Goal: Information Seeking & Learning: Find specific fact

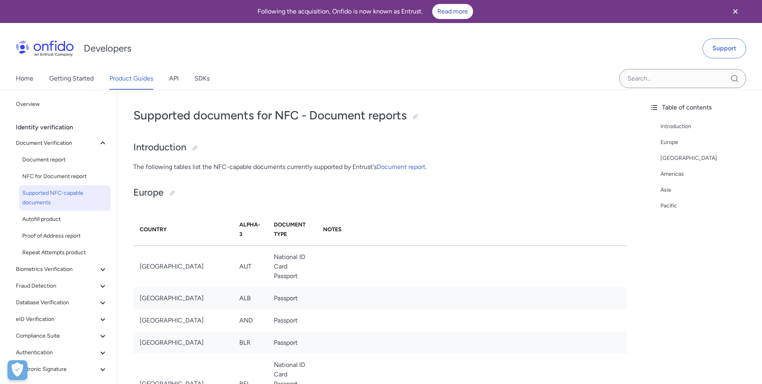
click at [736, 11] on icon "Close banner" at bounding box center [735, 12] width 10 height 10
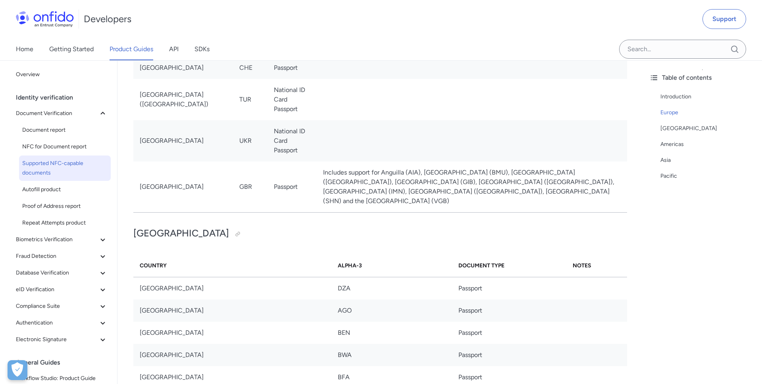
scroll to position [344, 0]
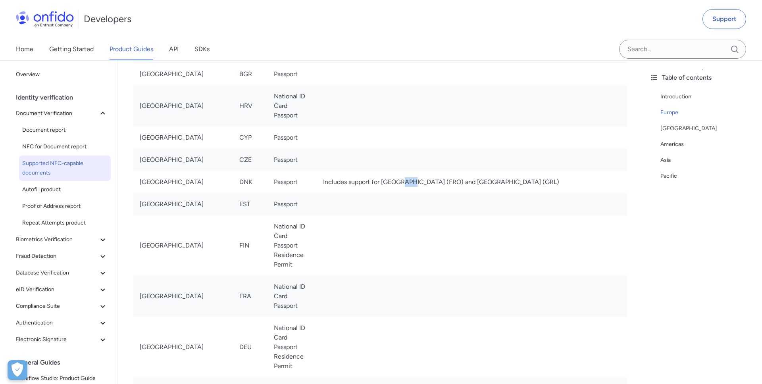
click at [476, 171] on td at bounding box center [472, 160] width 310 height 22
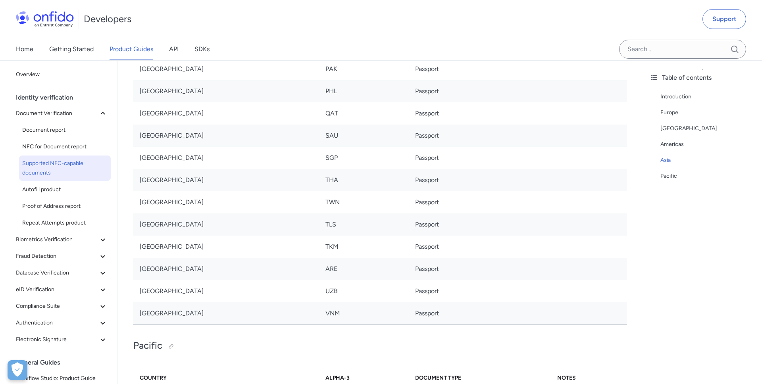
scroll to position [3427, 0]
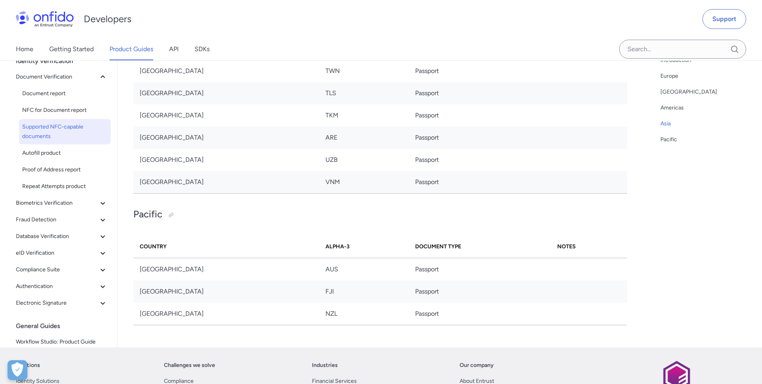
click at [452, 155] on td "Passport" at bounding box center [480, 160] width 142 height 22
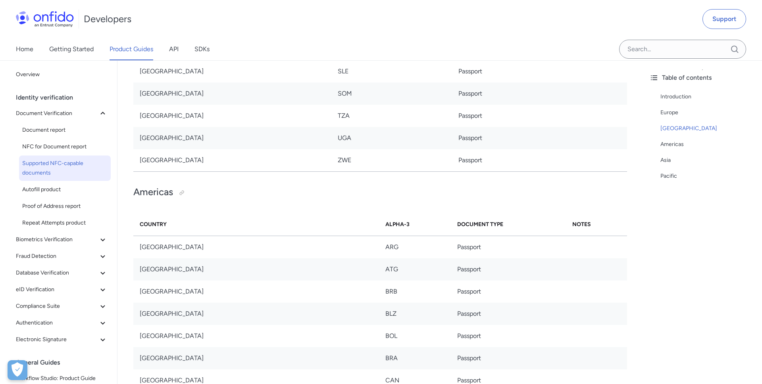
scroll to position [2174, 0]
